Goal: Information Seeking & Learning: Learn about a topic

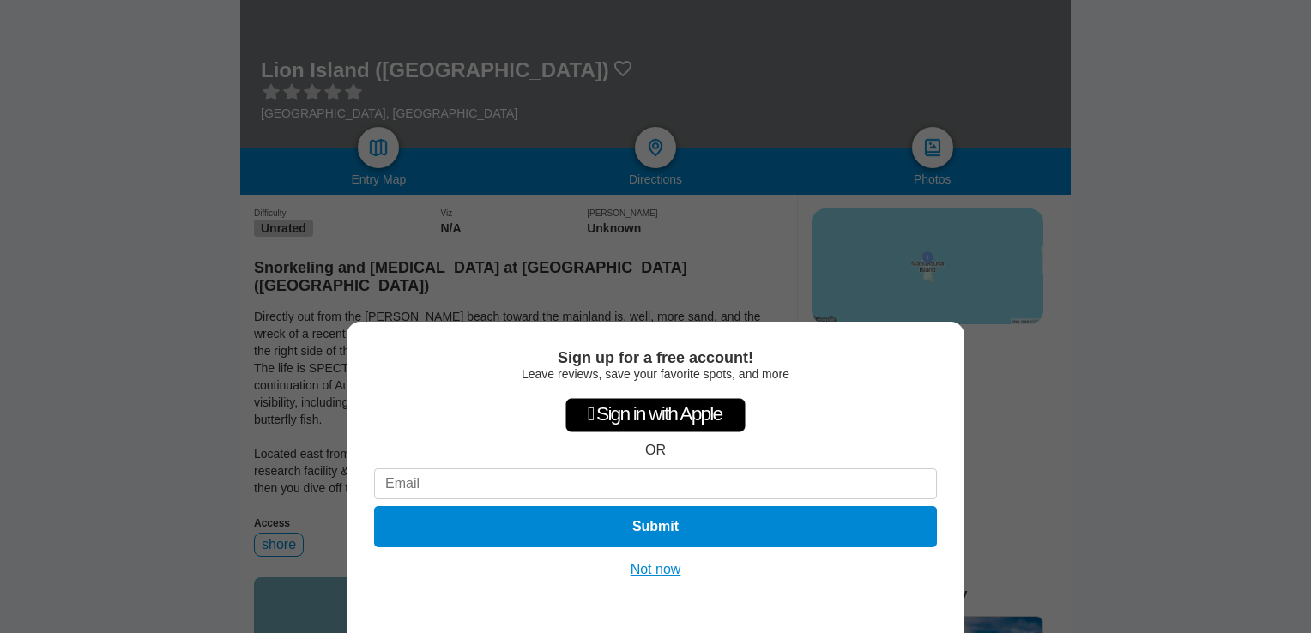
click at [656, 574] on button "Not now" at bounding box center [656, 569] width 61 height 17
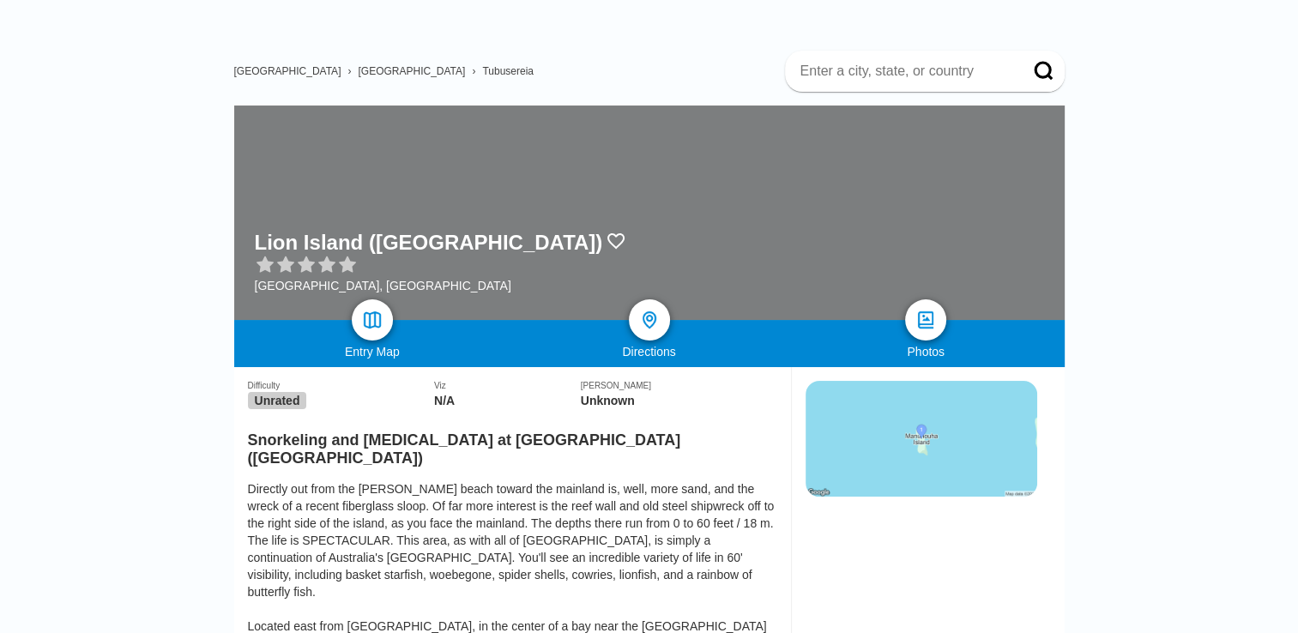
scroll to position [86, 0]
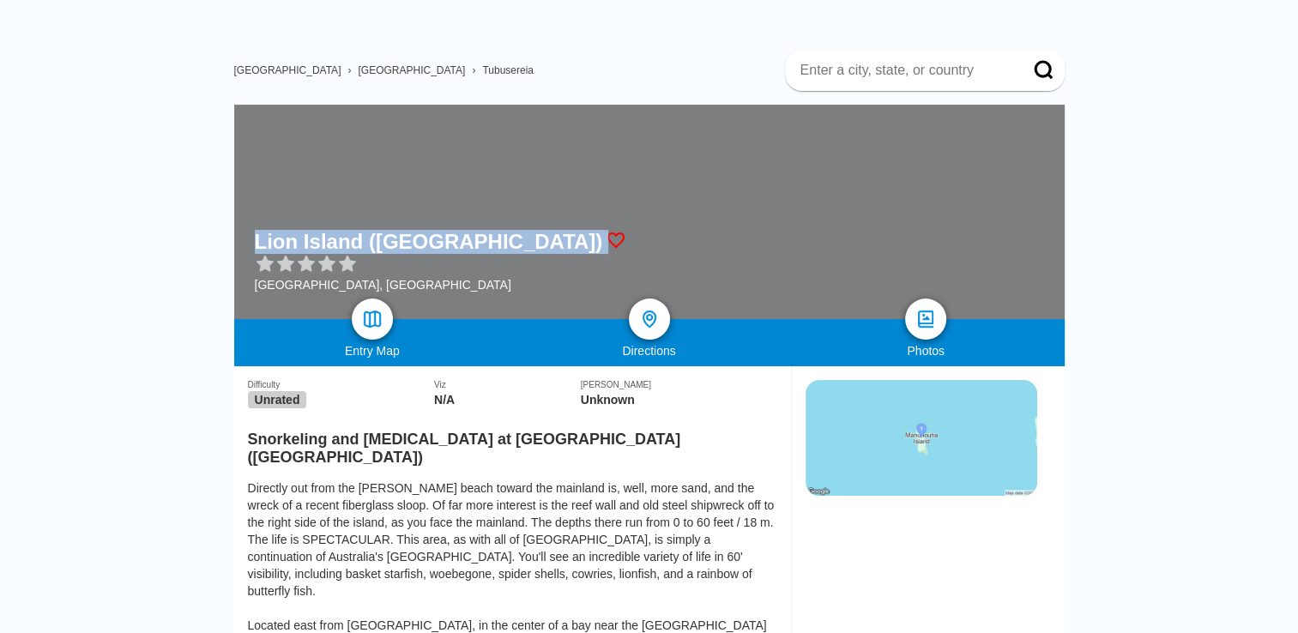
drag, startPoint x: 597, startPoint y: 232, endPoint x: 581, endPoint y: 232, distance: 16.3
click at [581, 232] on div "Lion Island ([GEOGRAPHIC_DATA]) [GEOGRAPHIC_DATA], [GEOGRAPHIC_DATA]" at bounding box center [649, 212] width 831 height 215
copy div "Lion Island ([GEOGRAPHIC_DATA])"
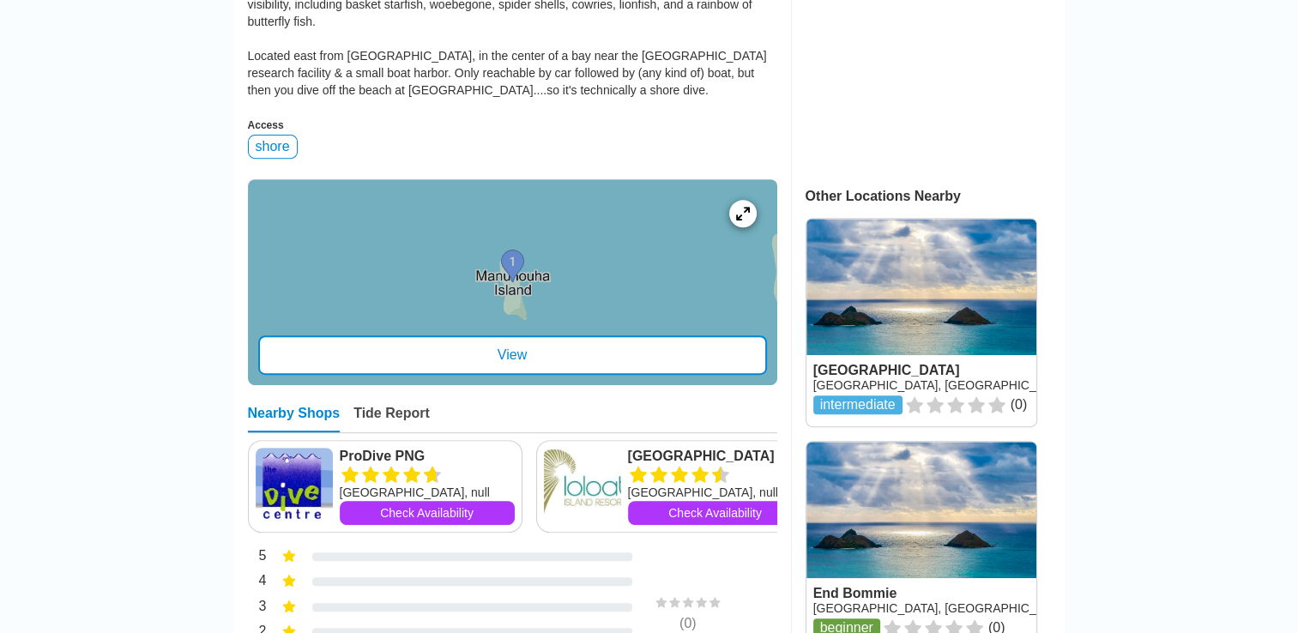
scroll to position [687, 0]
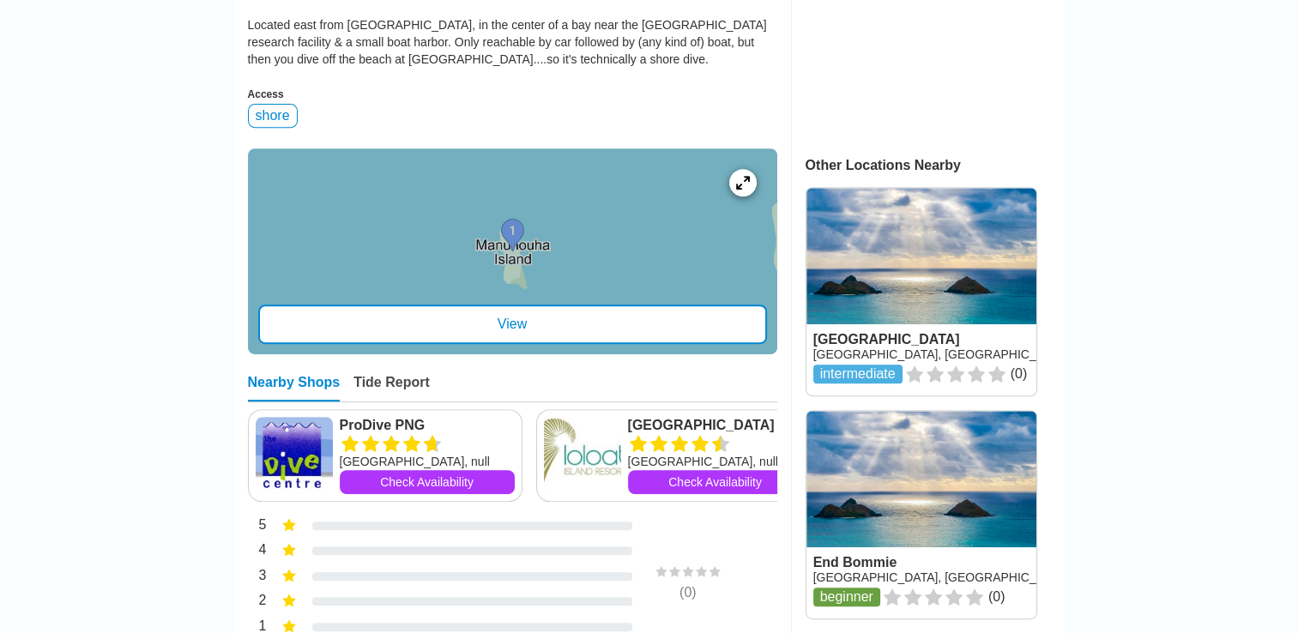
click at [517, 305] on div "View" at bounding box center [512, 324] width 509 height 39
